Goal: Find specific page/section: Find specific page/section

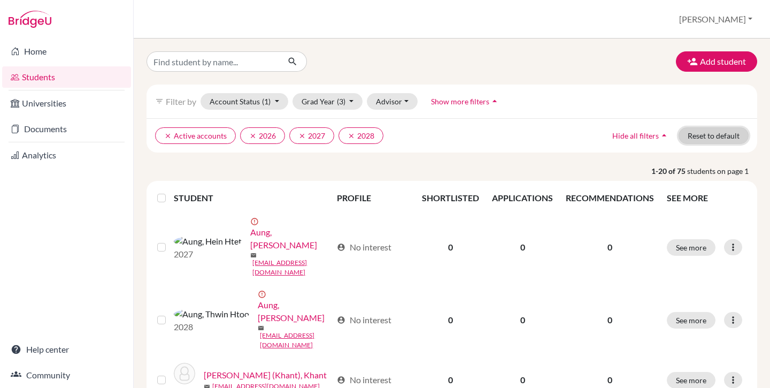
click at [706, 133] on button "Reset to default" at bounding box center [714, 135] width 70 height 17
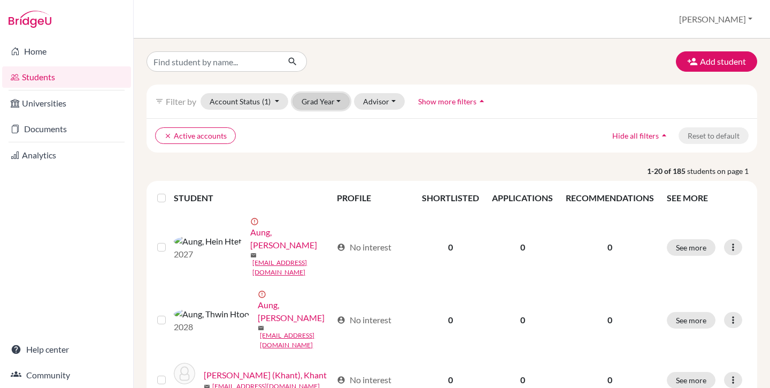
click at [315, 99] on button "Grad Year" at bounding box center [321, 101] width 58 height 17
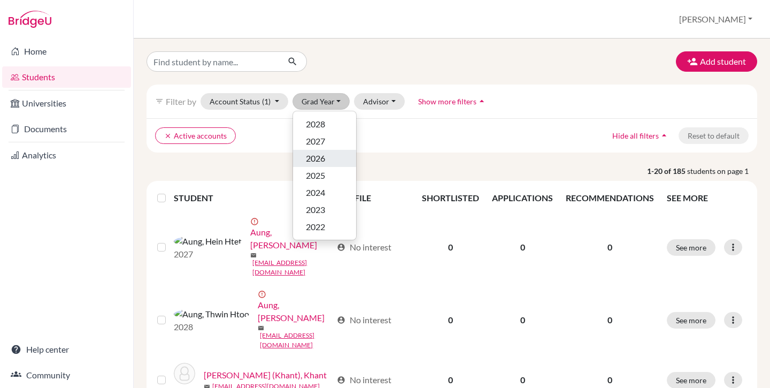
click at [315, 153] on span "2026" at bounding box center [315, 158] width 19 height 13
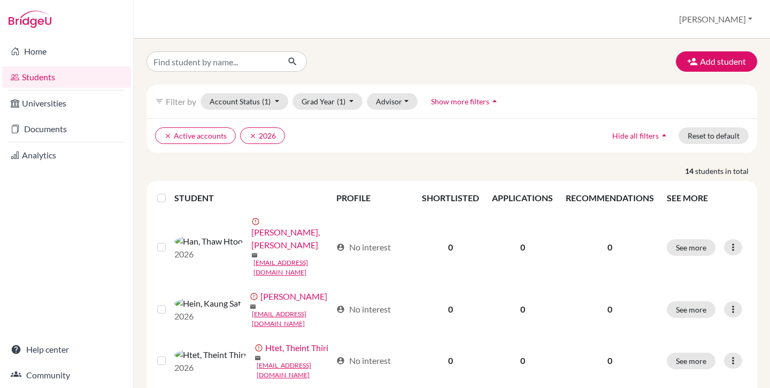
click at [170, 191] on label at bounding box center [170, 191] width 0 height 0
click at [0, 0] on input "checkbox" at bounding box center [0, 0] width 0 height 0
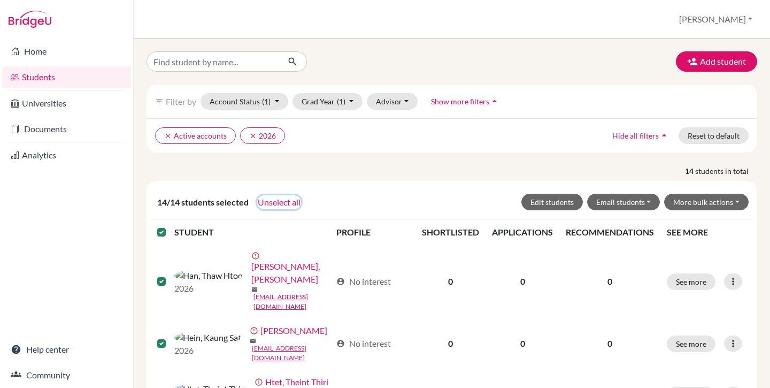
click at [282, 202] on button "Unselect all" at bounding box center [279, 202] width 44 height 14
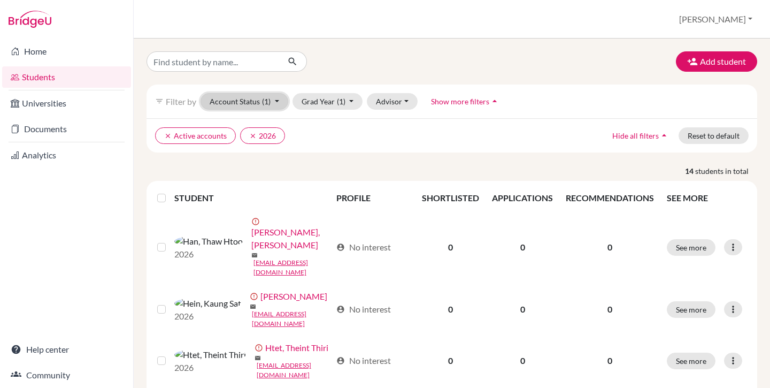
click at [247, 102] on button "Account Status (1)" at bounding box center [245, 101] width 88 height 17
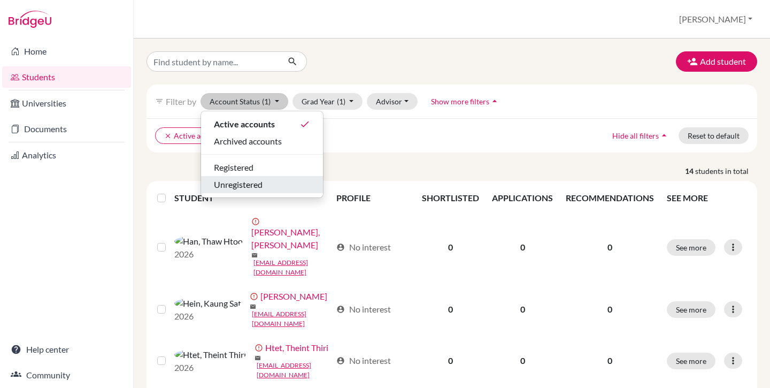
click at [244, 178] on span "Unregistered" at bounding box center [238, 184] width 49 height 13
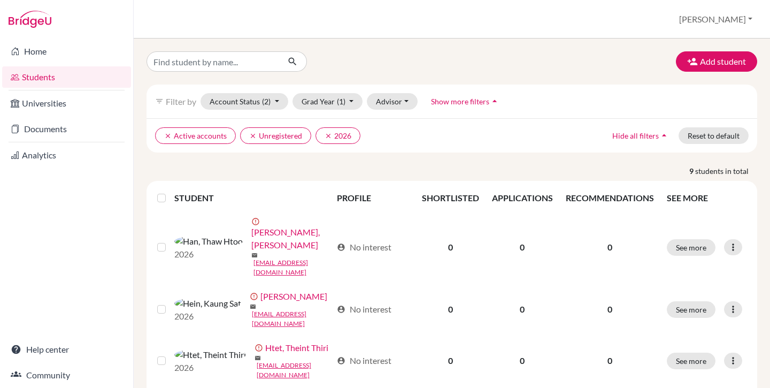
click at [170, 191] on label at bounding box center [170, 191] width 0 height 0
click at [0, 0] on input "checkbox" at bounding box center [0, 0] width 0 height 0
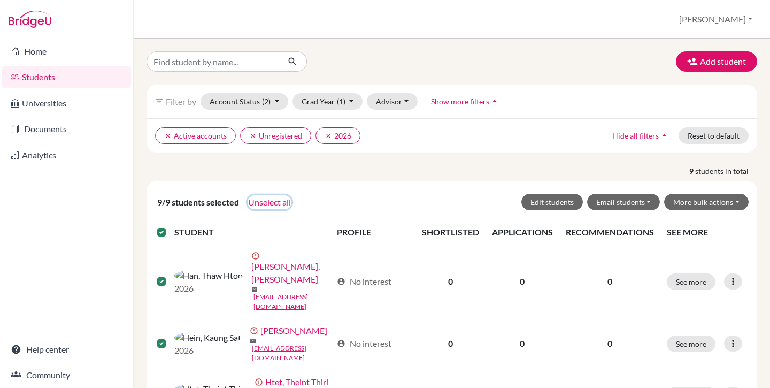
click at [253, 199] on button "Unselect all" at bounding box center [270, 202] width 44 height 14
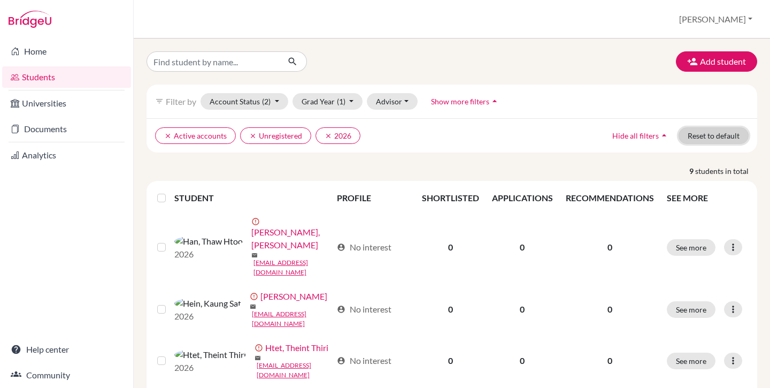
click at [719, 137] on button "Reset to default" at bounding box center [714, 135] width 70 height 17
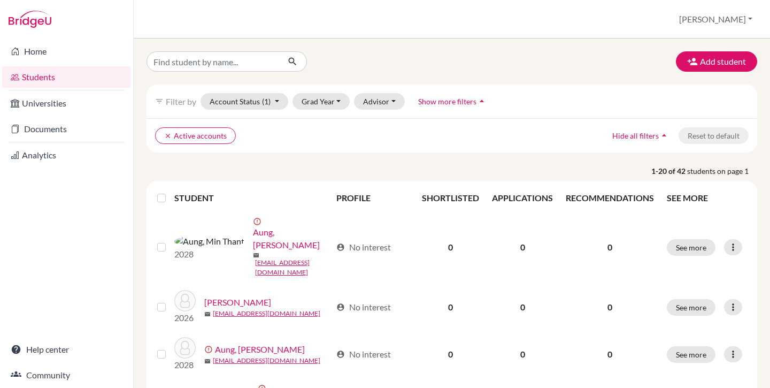
click at [321, 112] on div "filter_list Filter by Account Status (1) Active accounts done Archived accounts…" at bounding box center [452, 101] width 611 height 34
click at [312, 102] on button "Grad Year" at bounding box center [321, 101] width 58 height 17
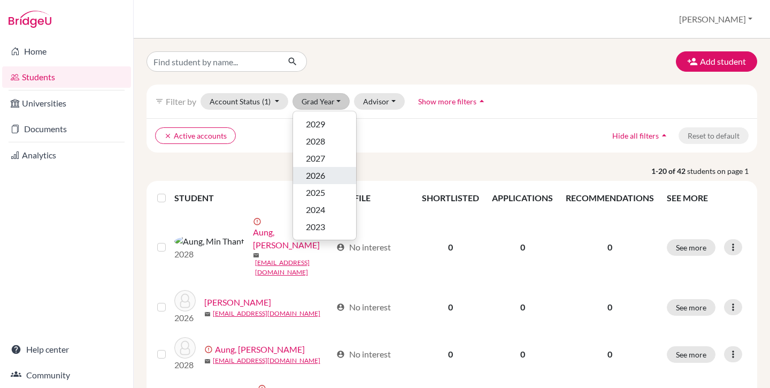
click at [325, 174] on span "2026" at bounding box center [315, 175] width 19 height 13
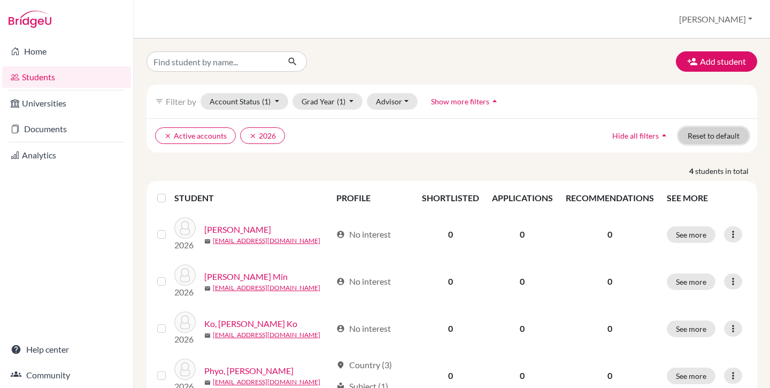
click at [709, 133] on button "Reset to default" at bounding box center [714, 135] width 70 height 17
